Goal: Navigation & Orientation: Find specific page/section

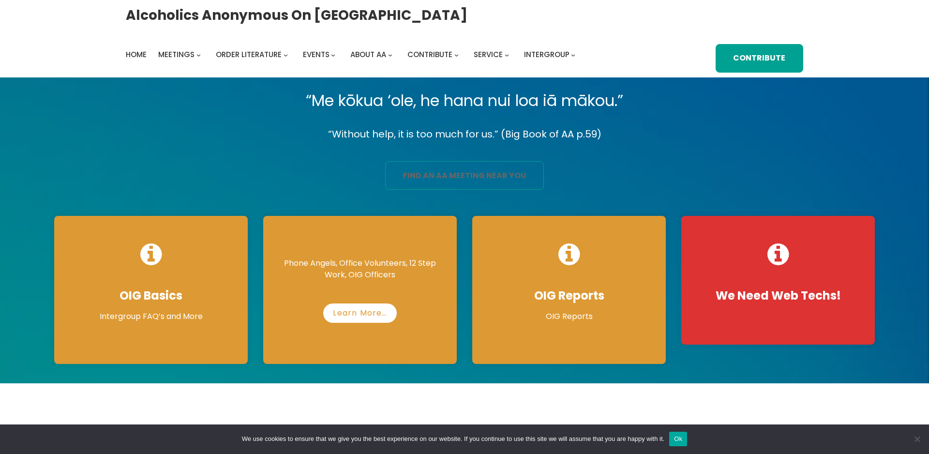
click at [483, 174] on link "find an aa meeting near you" at bounding box center [464, 175] width 159 height 29
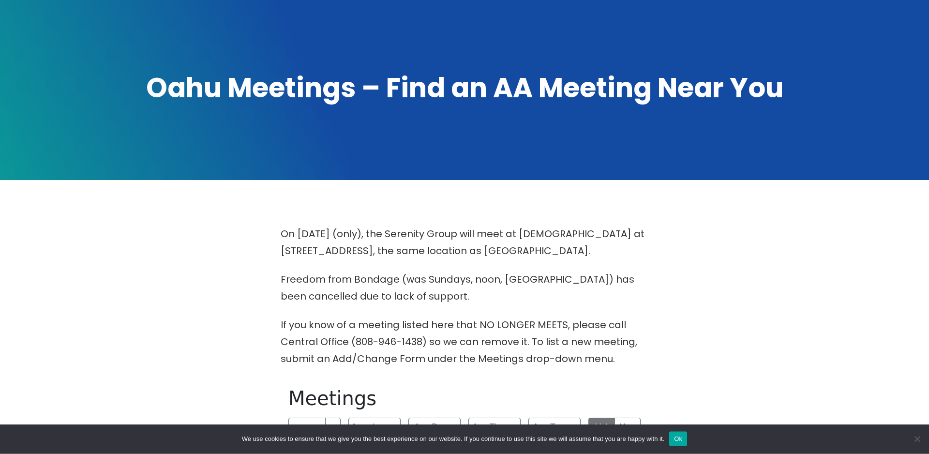
scroll to position [296, 0]
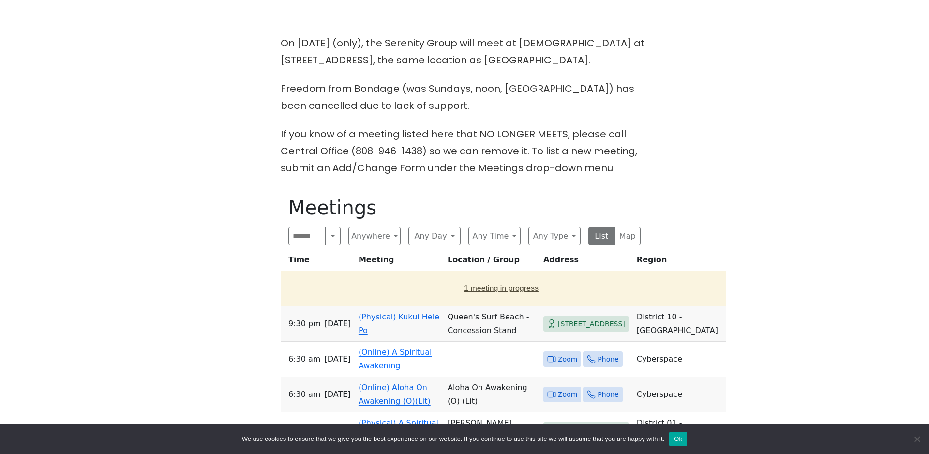
click at [470, 290] on button "1 meeting in progress" at bounding box center [502, 288] width 434 height 27
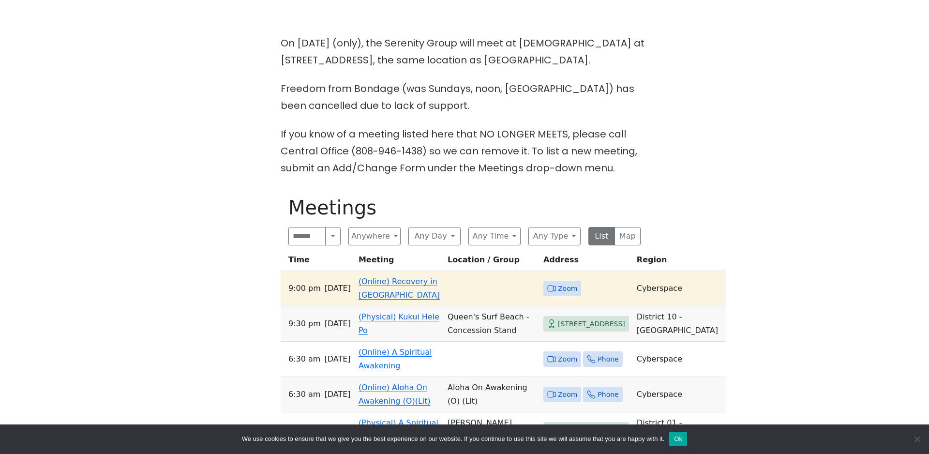
click at [405, 285] on link "(Online) Recovery in [GEOGRAPHIC_DATA]" at bounding box center [399, 288] width 81 height 23
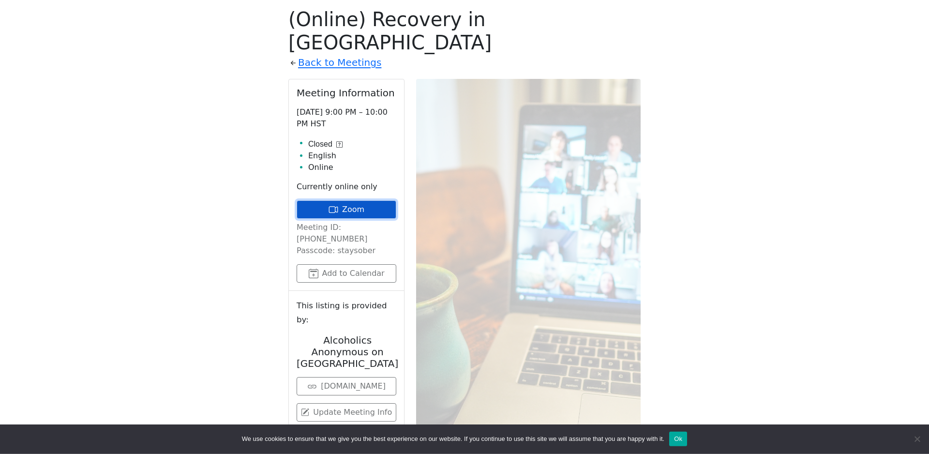
click at [348, 200] on link "Zoom" at bounding box center [347, 209] width 100 height 18
